Goal: Book appointment/travel/reservation

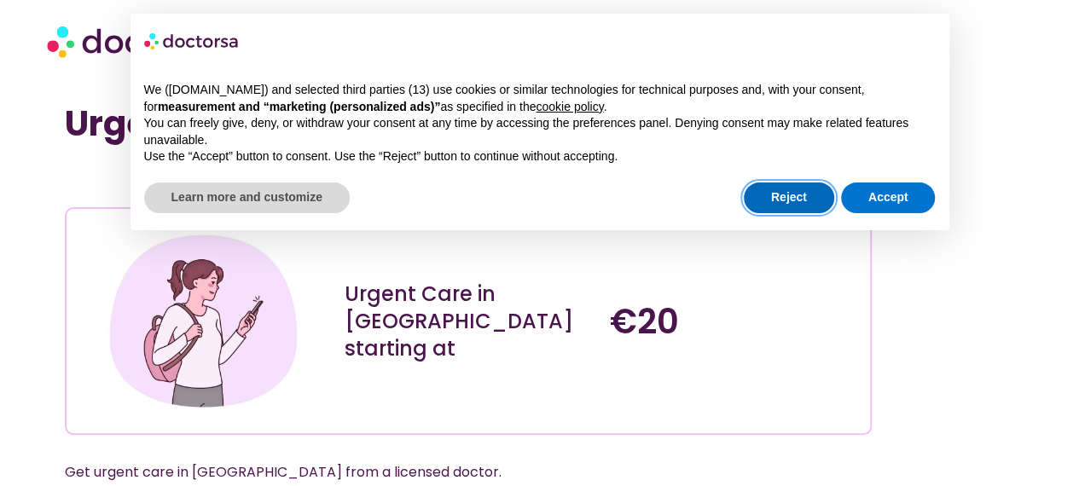
click at [805, 200] on button "Reject" at bounding box center [789, 198] width 90 height 31
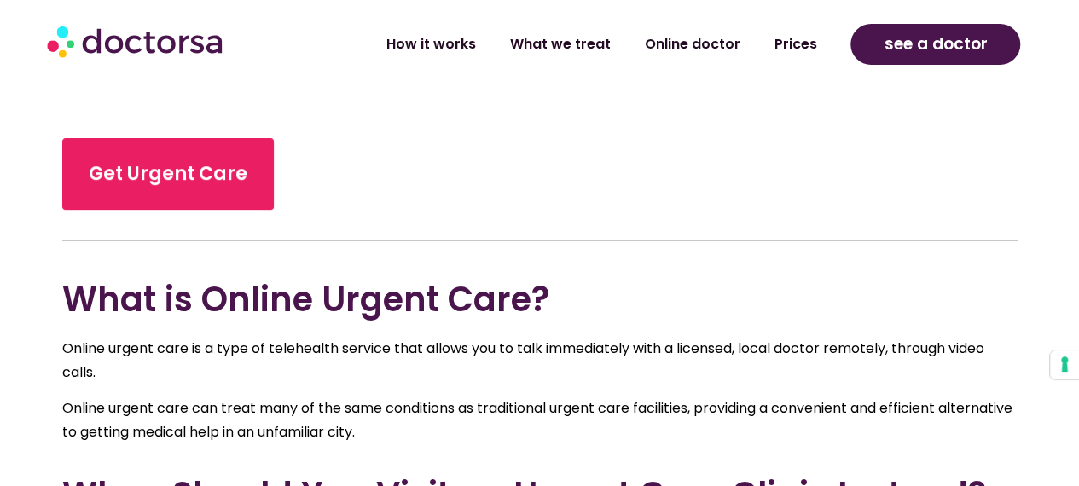
scroll to position [3853, 0]
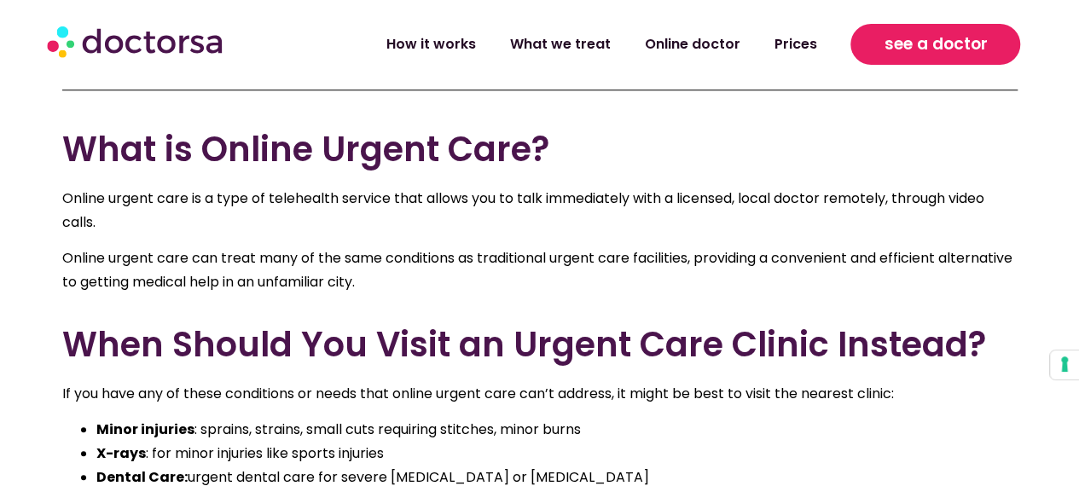
click at [937, 38] on span "see a doctor" at bounding box center [935, 44] width 103 height 27
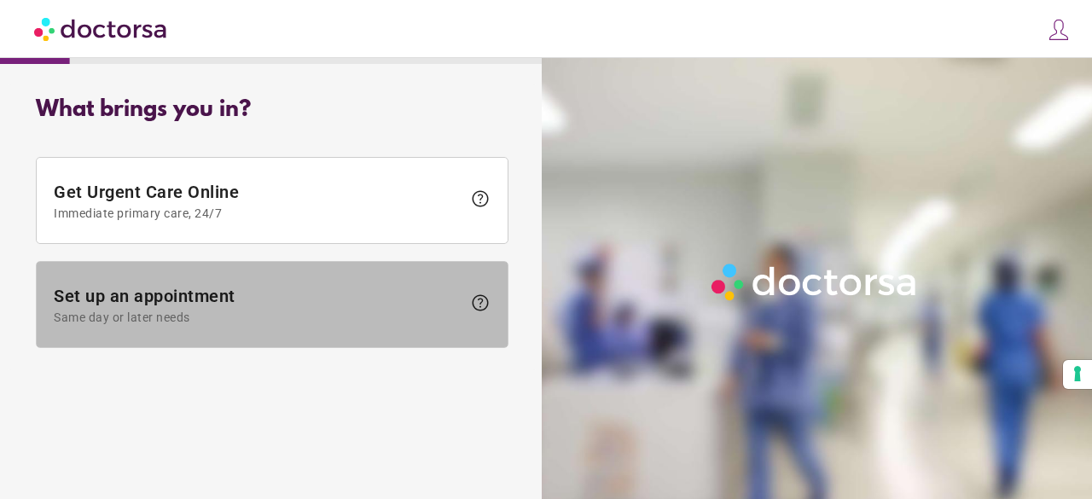
click at [341, 308] on span "Set up an appointment Same day or later needs" at bounding box center [258, 305] width 408 height 38
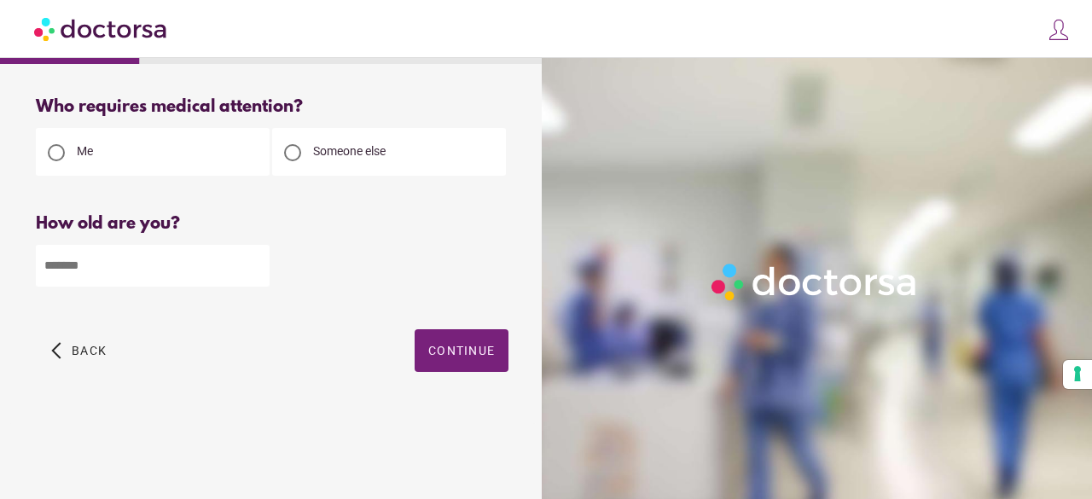
click at [217, 276] on input "number" at bounding box center [153, 266] width 234 height 42
type input "**"
click at [485, 354] on span "Continue" at bounding box center [461, 351] width 67 height 14
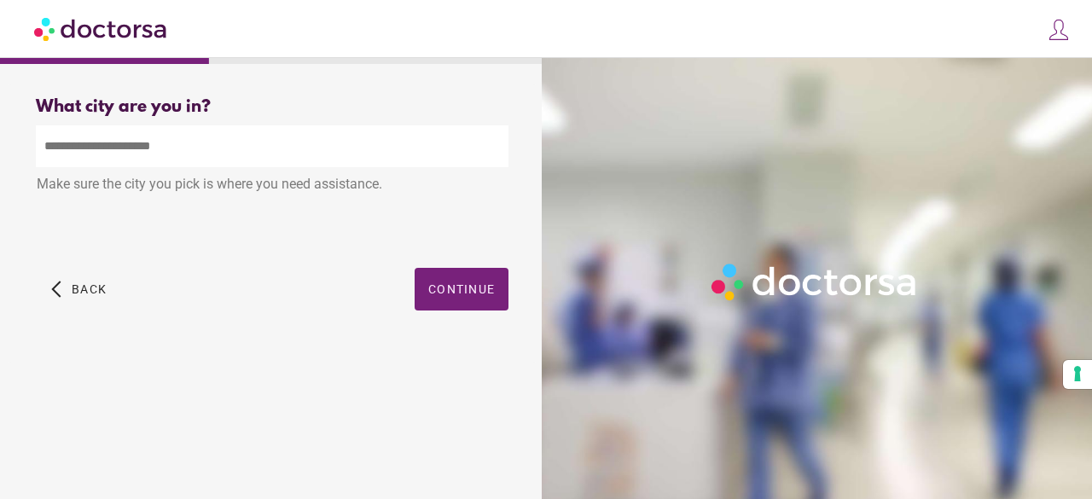
click at [357, 156] on input "text" at bounding box center [272, 146] width 473 height 42
type input "*"
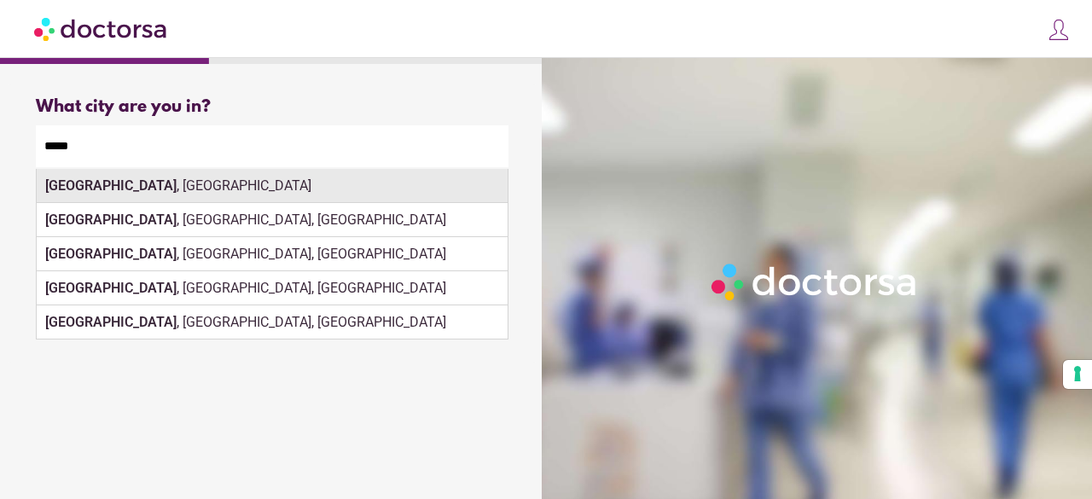
click at [336, 189] on div "[GEOGRAPHIC_DATA] , [GEOGRAPHIC_DATA]" at bounding box center [272, 186] width 471 height 34
type input "**********"
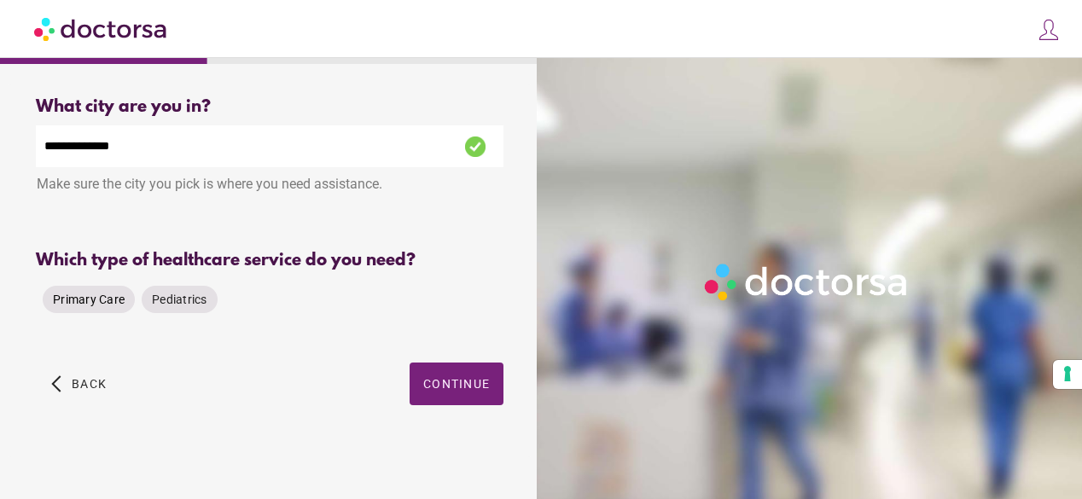
click at [116, 305] on span "Primary Care" at bounding box center [89, 300] width 72 height 14
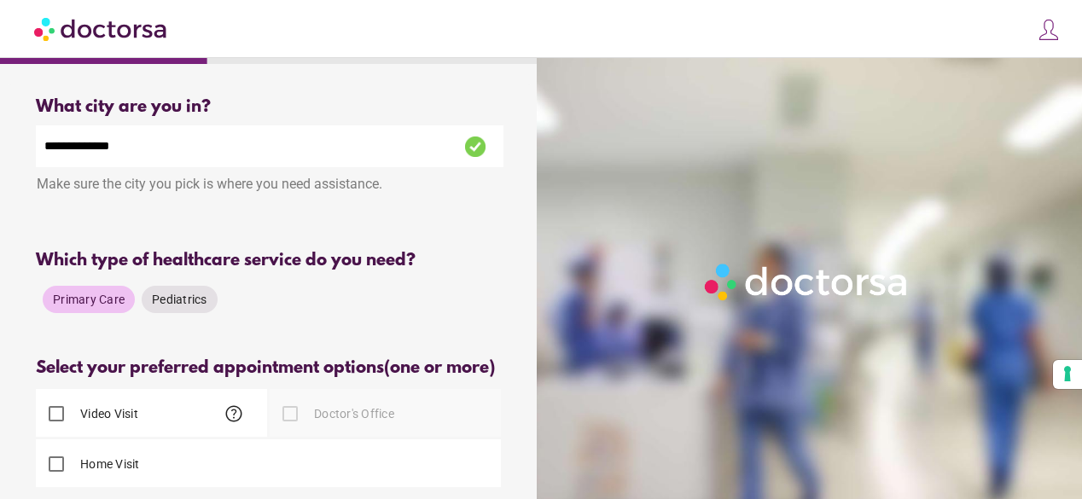
scroll to position [171, 0]
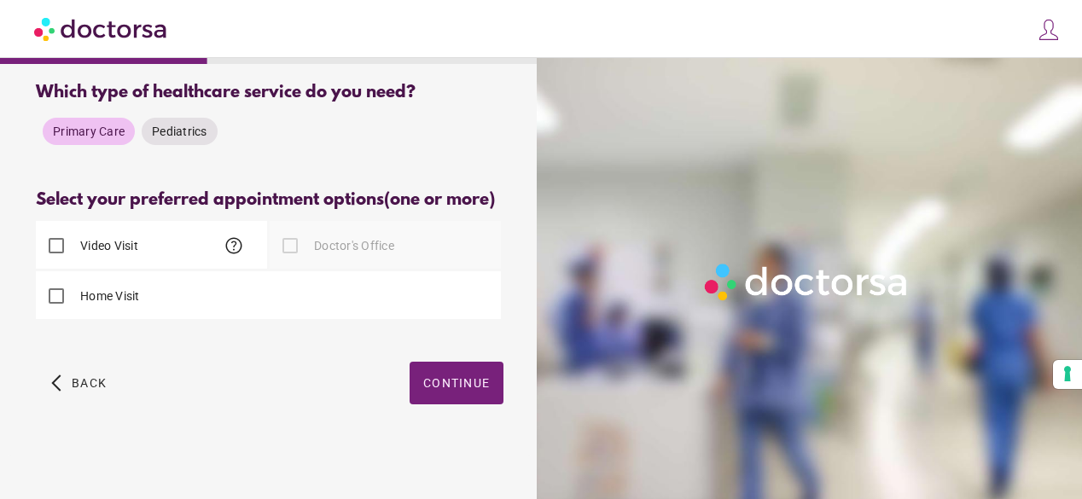
click at [290, 250] on div at bounding box center [290, 246] width 34 height 34
